Goal: Task Accomplishment & Management: Use online tool/utility

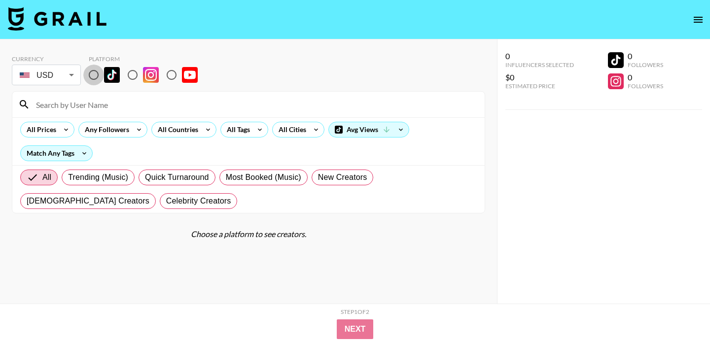
click at [91, 74] on input "radio" at bounding box center [93, 75] width 21 height 21
radio input "true"
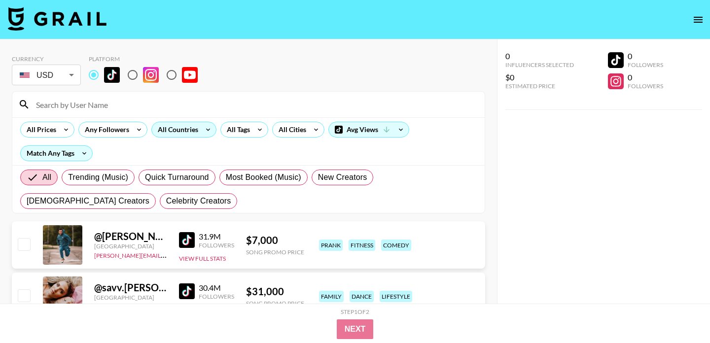
click at [198, 133] on div "All Countries" at bounding box center [176, 129] width 48 height 15
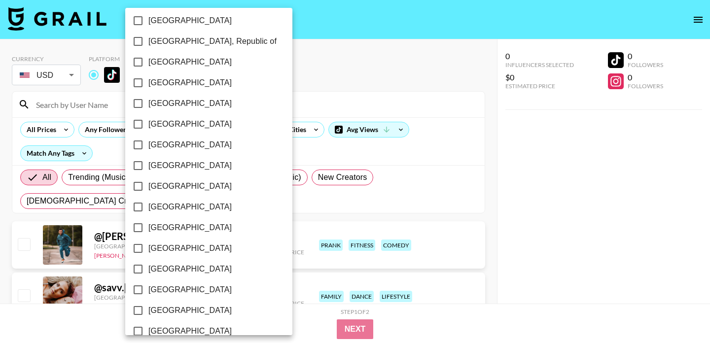
scroll to position [807, 0]
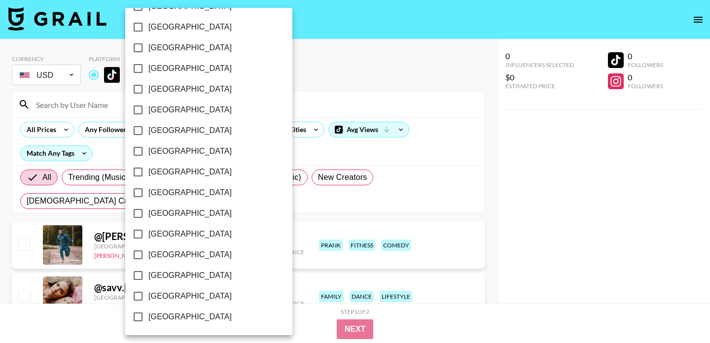
click at [193, 296] on span "[GEOGRAPHIC_DATA]" at bounding box center [189, 296] width 83 height 12
click at [148, 296] on input "[GEOGRAPHIC_DATA]" at bounding box center [138, 296] width 21 height 21
click at [193, 296] on span "[GEOGRAPHIC_DATA]" at bounding box center [188, 296] width 83 height 12
click at [147, 296] on input "[GEOGRAPHIC_DATA]" at bounding box center [137, 296] width 21 height 21
checkbox input "false"
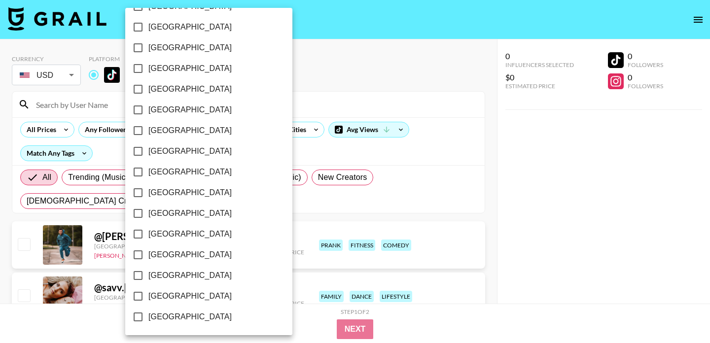
click at [330, 87] on div at bounding box center [355, 171] width 710 height 343
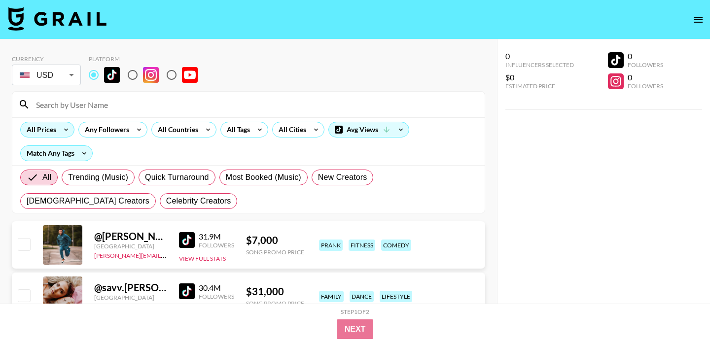
click at [46, 131] on div "All Prices" at bounding box center [39, 129] width 37 height 15
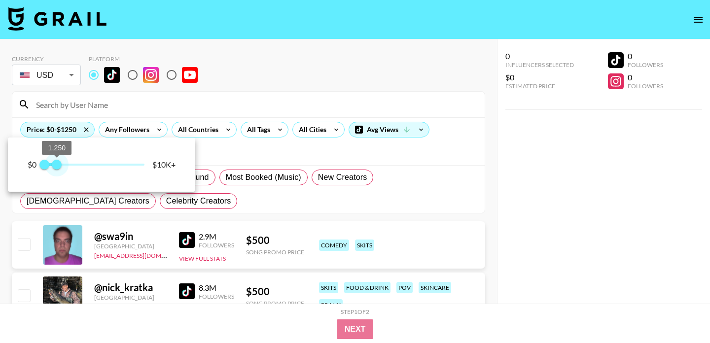
type input "1000"
drag, startPoint x: 149, startPoint y: 167, endPoint x: 55, endPoint y: 168, distance: 94.2
click at [55, 168] on span "1,000" at bounding box center [54, 165] width 10 height 10
click at [287, 72] on div at bounding box center [355, 171] width 710 height 343
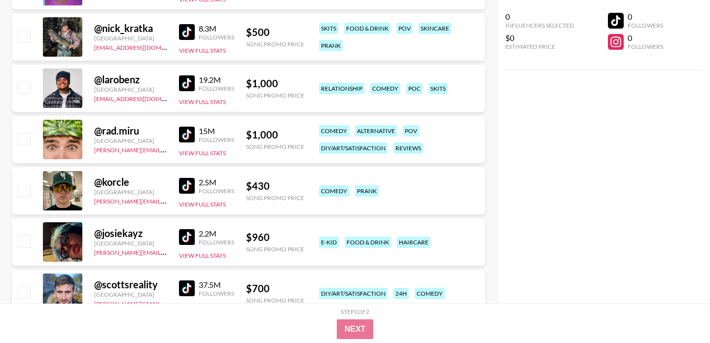
scroll to position [0, 0]
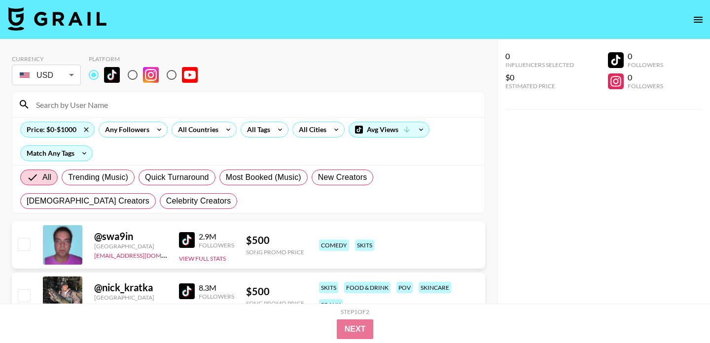
click at [90, 104] on input at bounding box center [254, 105] width 449 height 16
paste input "wh0.nia"
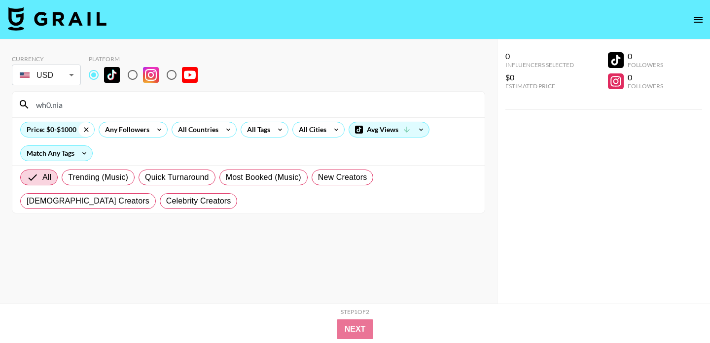
type input "wh0.nia"
click at [89, 130] on icon at bounding box center [86, 129] width 16 height 15
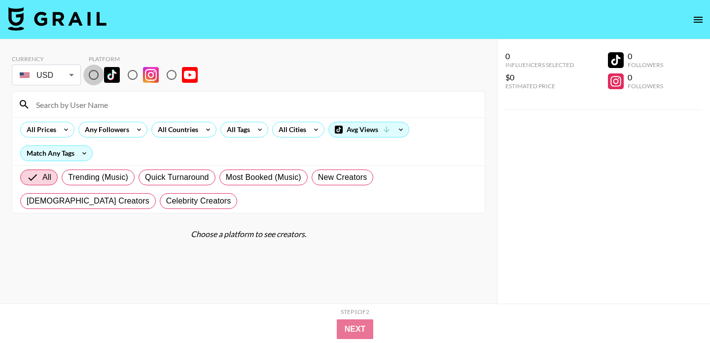
click at [95, 78] on input "radio" at bounding box center [93, 75] width 21 height 21
radio input "true"
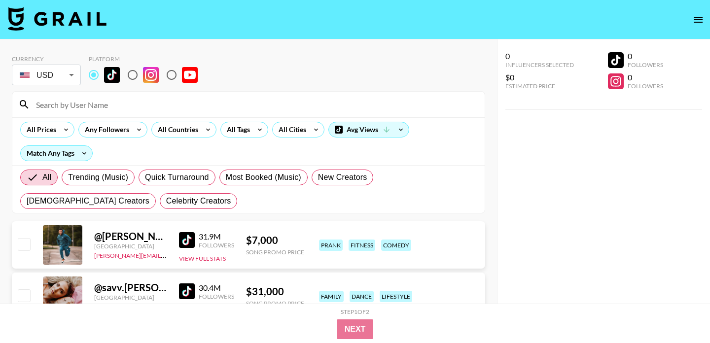
click at [80, 112] on input at bounding box center [254, 105] width 449 height 16
paste input "[URL][DOMAIN_NAME]"
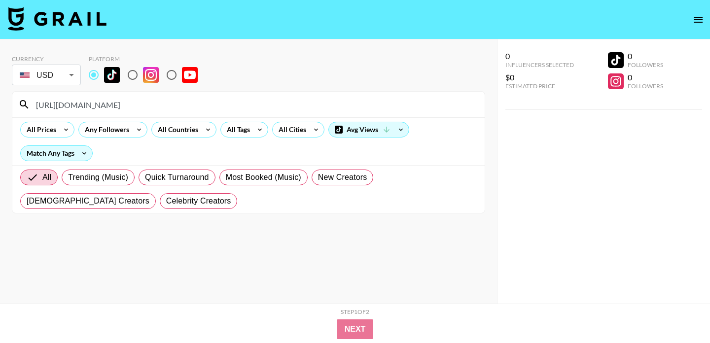
drag, startPoint x: 128, startPoint y: 107, endPoint x: 23, endPoint y: 102, distance: 105.6
click at [23, 102] on div "[URL][DOMAIN_NAME]" at bounding box center [248, 105] width 472 height 26
drag, startPoint x: 72, startPoint y: 103, endPoint x: 227, endPoint y: 102, distance: 154.4
click at [227, 102] on input "breckiehill?lang=en" at bounding box center [254, 105] width 449 height 16
type input "breckiehil"
